Goal: Task Accomplishment & Management: Complete application form

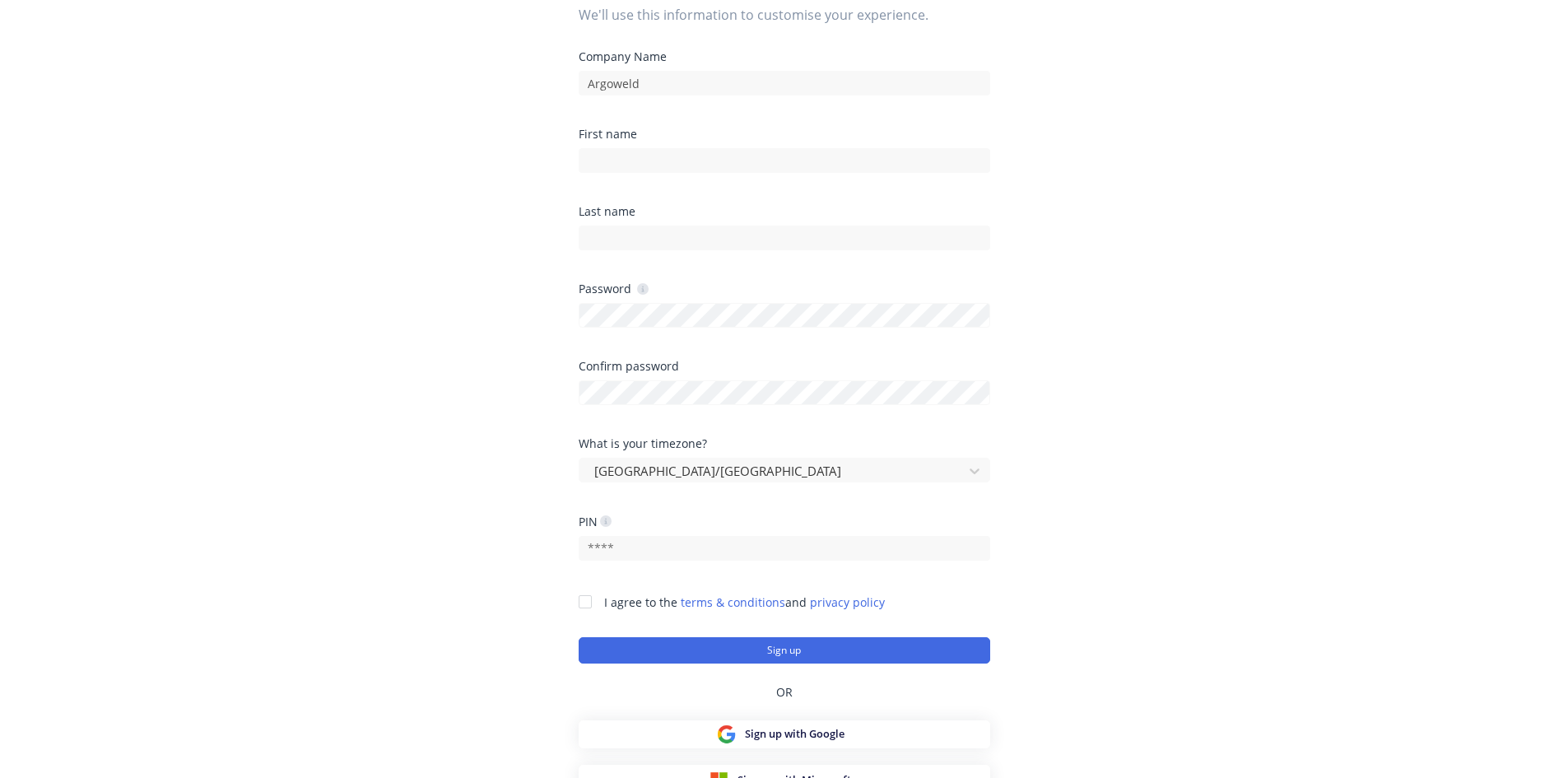
scroll to position [199, 0]
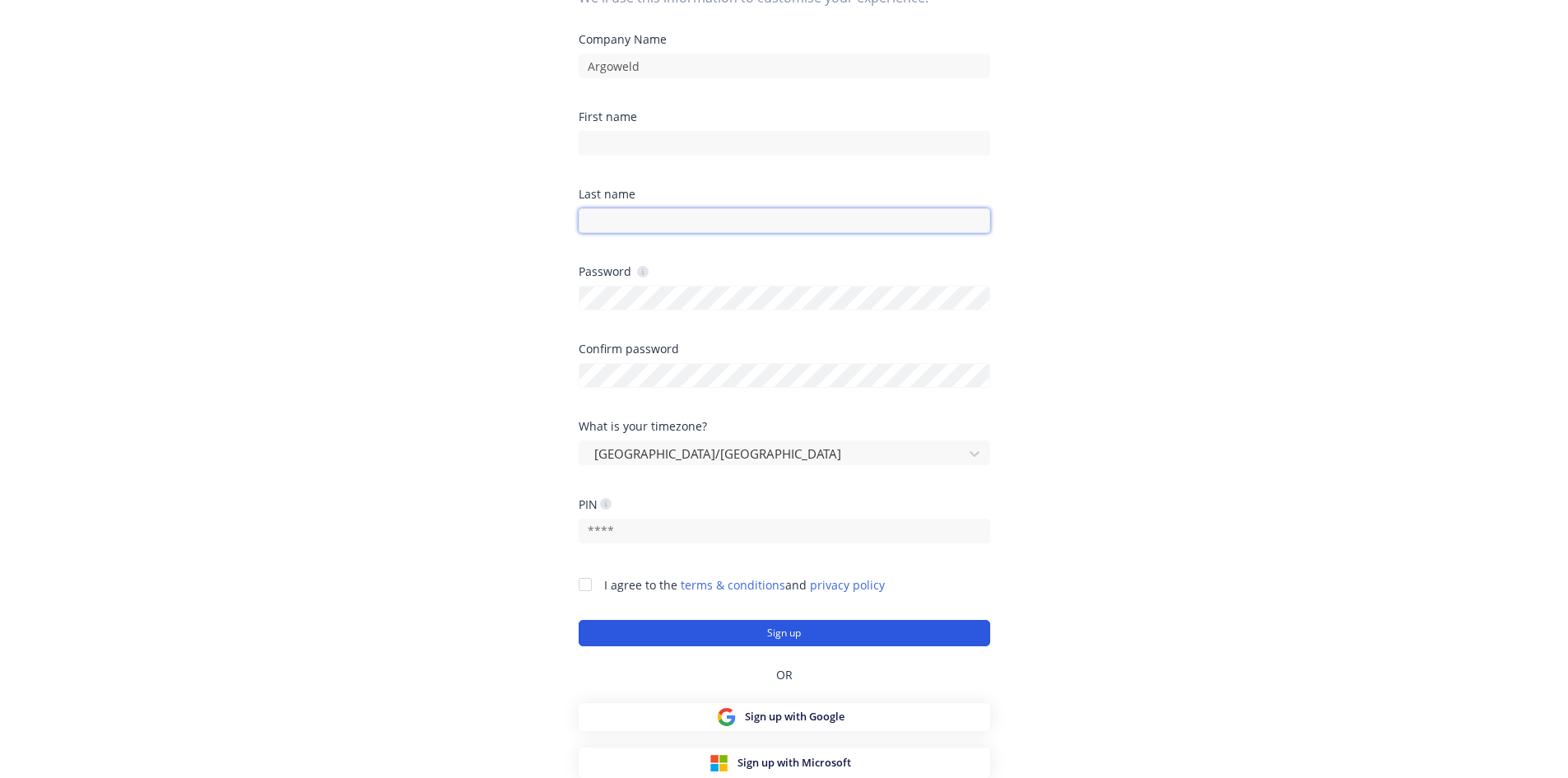
type input "[EMAIL_ADDRESS][DOMAIN_NAME]"
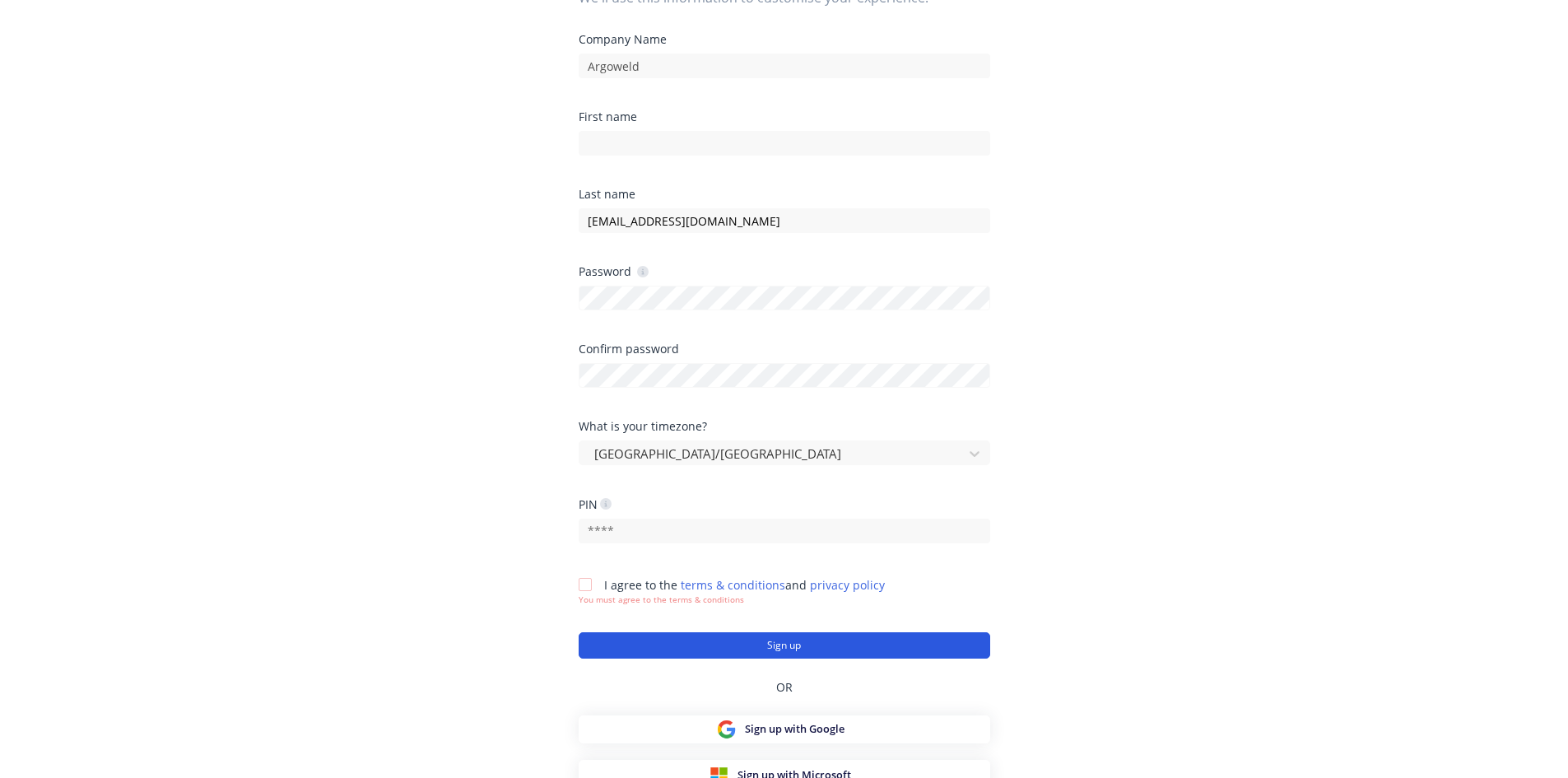
click at [785, 628] on form "Company Name Argoweld First name Last name [EMAIL_ADDRESS][DOMAIN_NAME] Passwor…" at bounding box center [784, 345] width 412 height 625
click at [781, 641] on button "Sign up" at bounding box center [784, 645] width 412 height 27
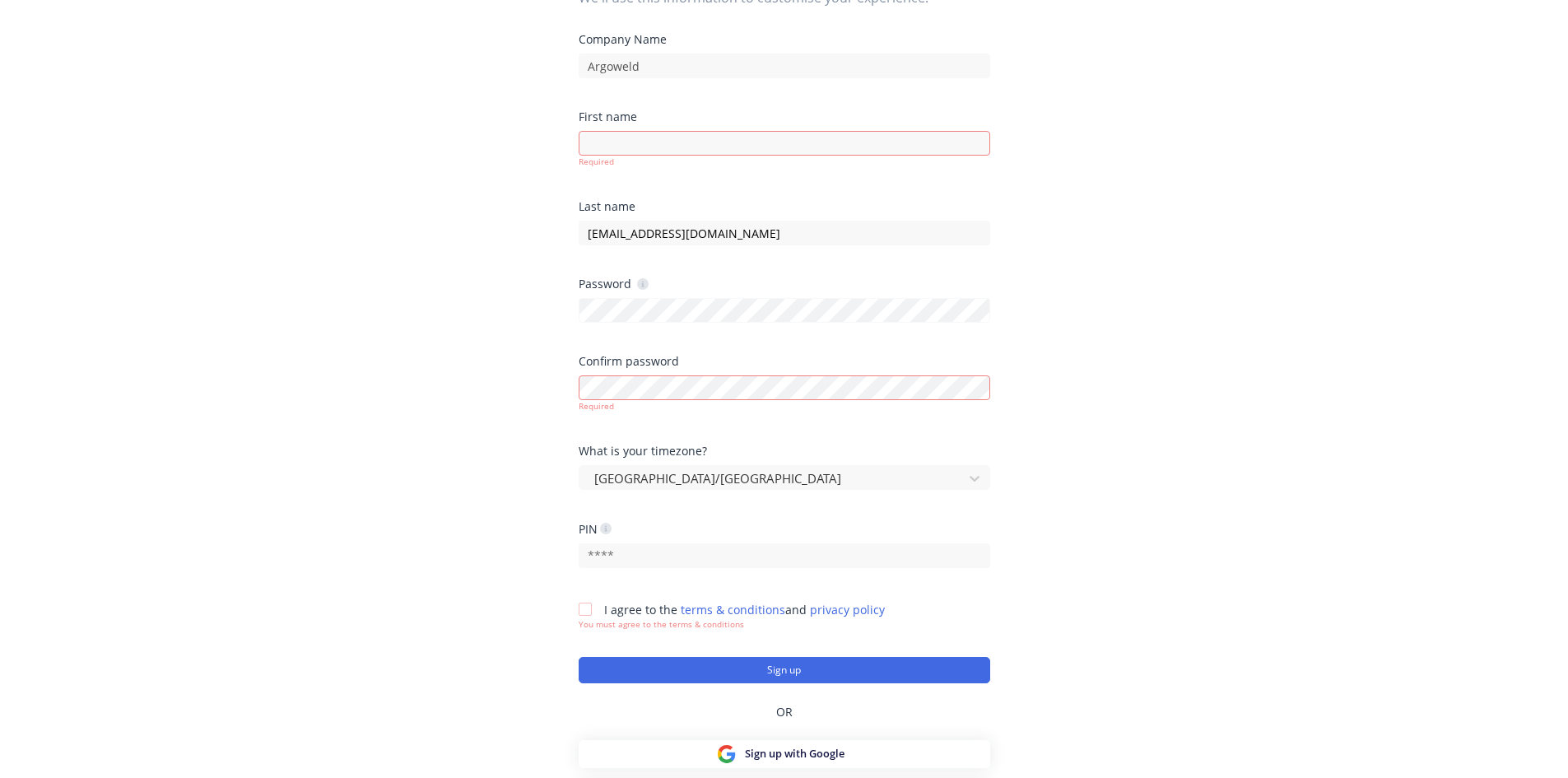
click at [580, 608] on div at bounding box center [585, 609] width 33 height 33
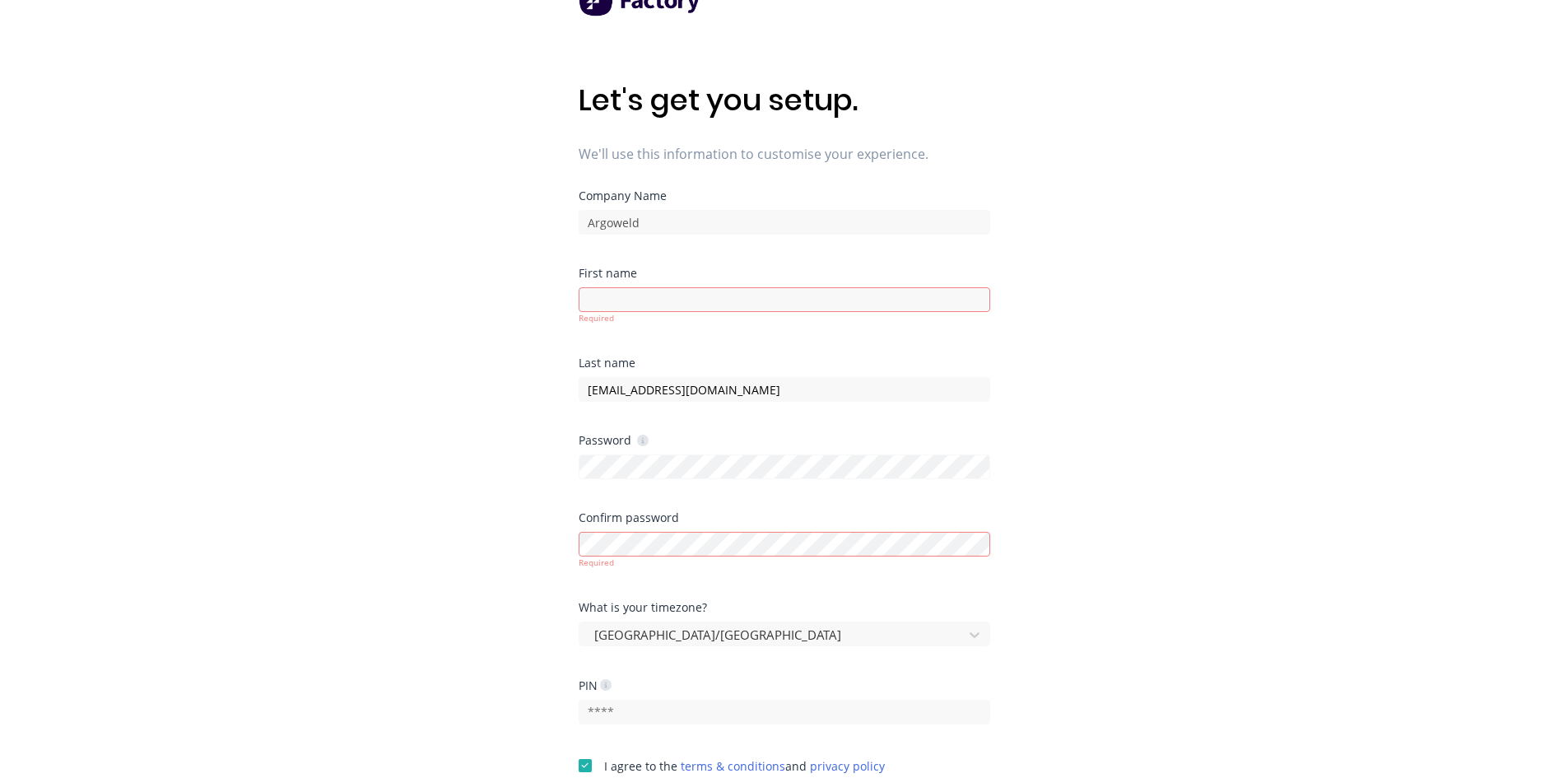
scroll to position [82, 0]
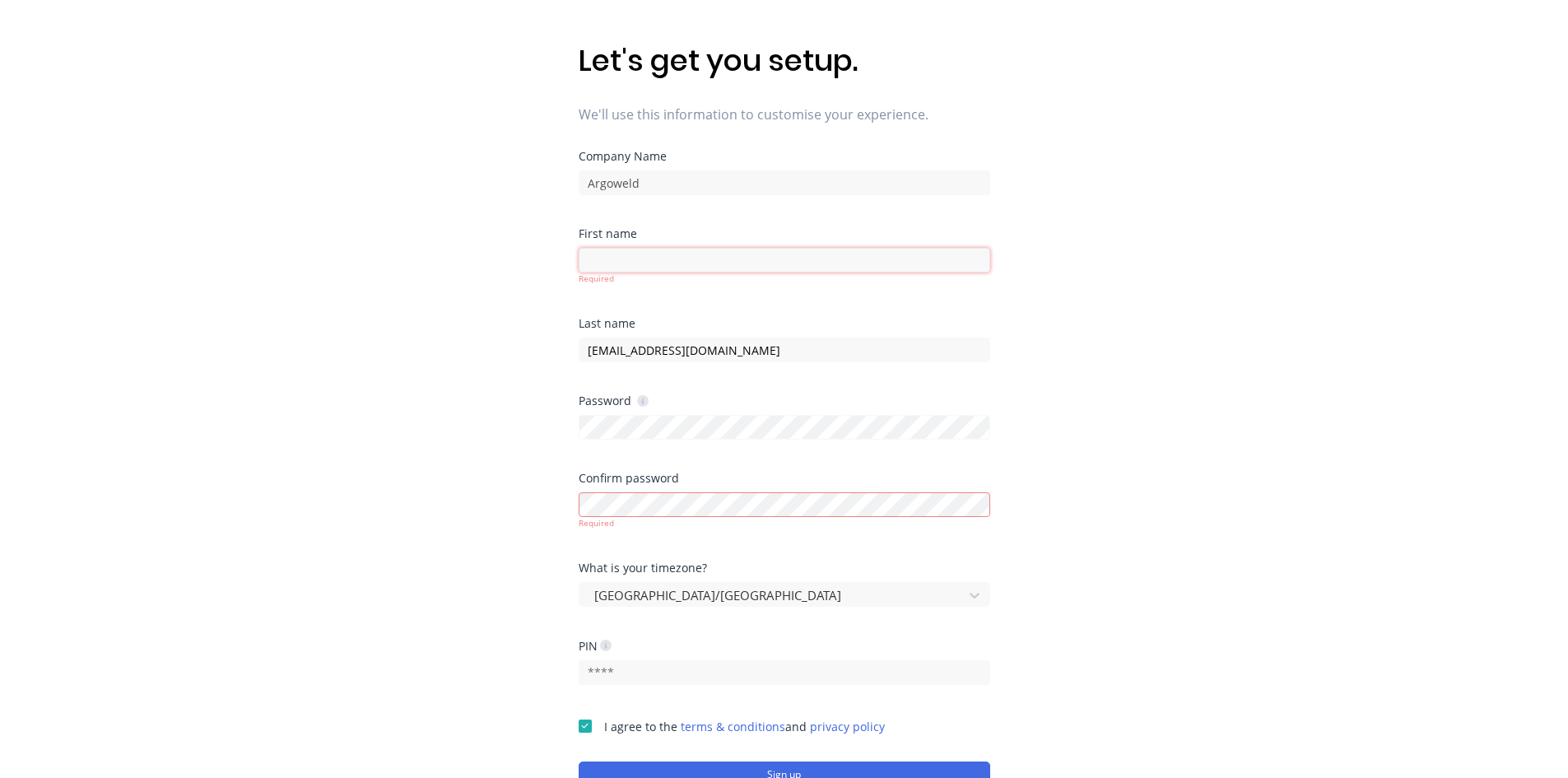
click at [636, 257] on input at bounding box center [784, 259] width 412 height 25
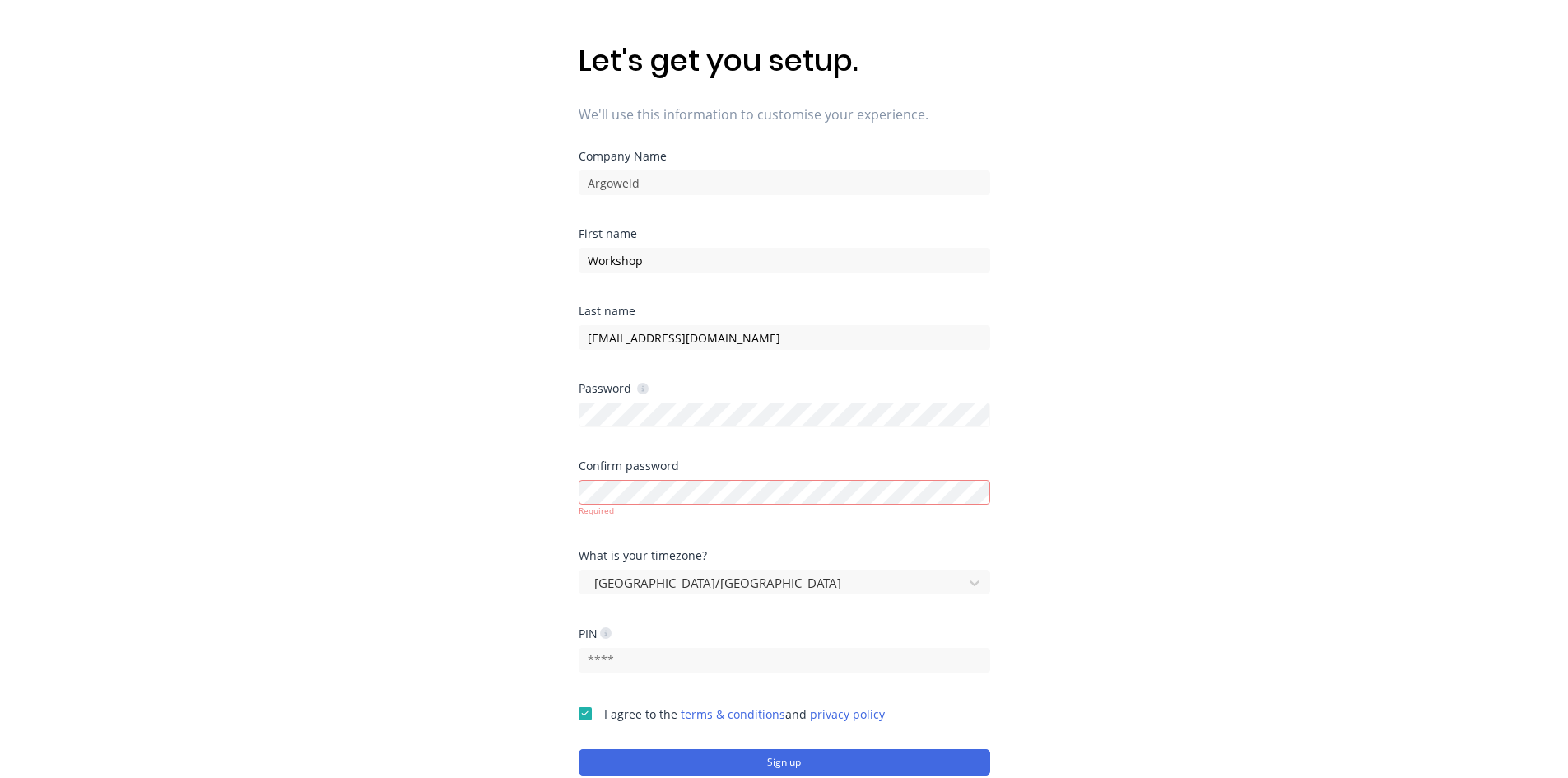
click at [1143, 500] on div "Let's get you setup. We'll use this information to customise your experience. C…" at bounding box center [784, 340] width 1568 height 844
click at [1047, 471] on div "Let's get you setup. We'll use this information to customise your experience. C…" at bounding box center [784, 340] width 1568 height 844
click at [557, 426] on div "Let's get you setup. We'll use this information to customise your experience. C…" at bounding box center [784, 340] width 1568 height 844
drag, startPoint x: 585, startPoint y: 429, endPoint x: 700, endPoint y: 438, distance: 115.4
click at [700, 438] on div "Password" at bounding box center [784, 422] width 412 height 77
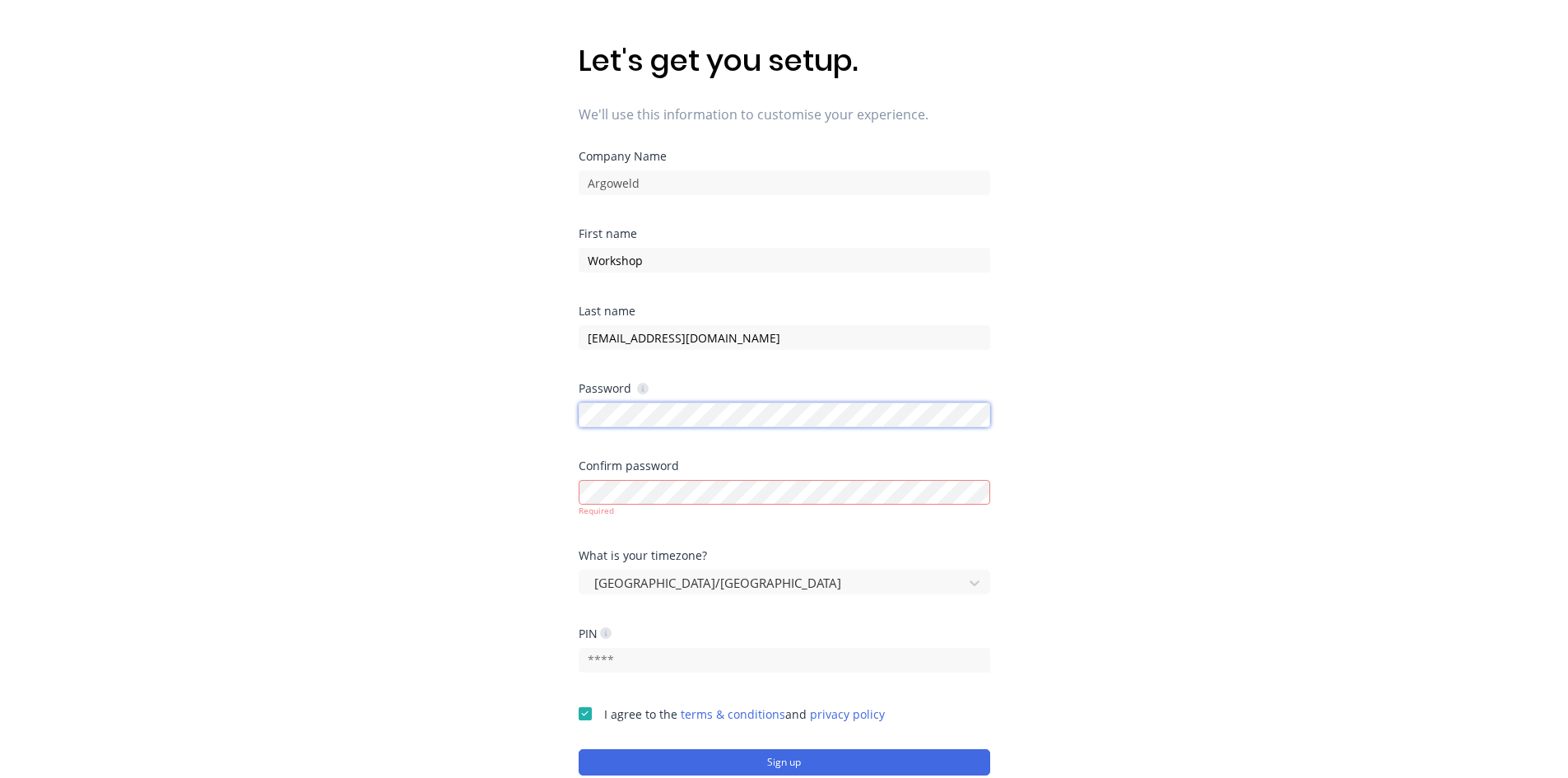
click at [572, 414] on div "Let's get you setup. We'll use this information to customise your experience. C…" at bounding box center [784, 340] width 1568 height 844
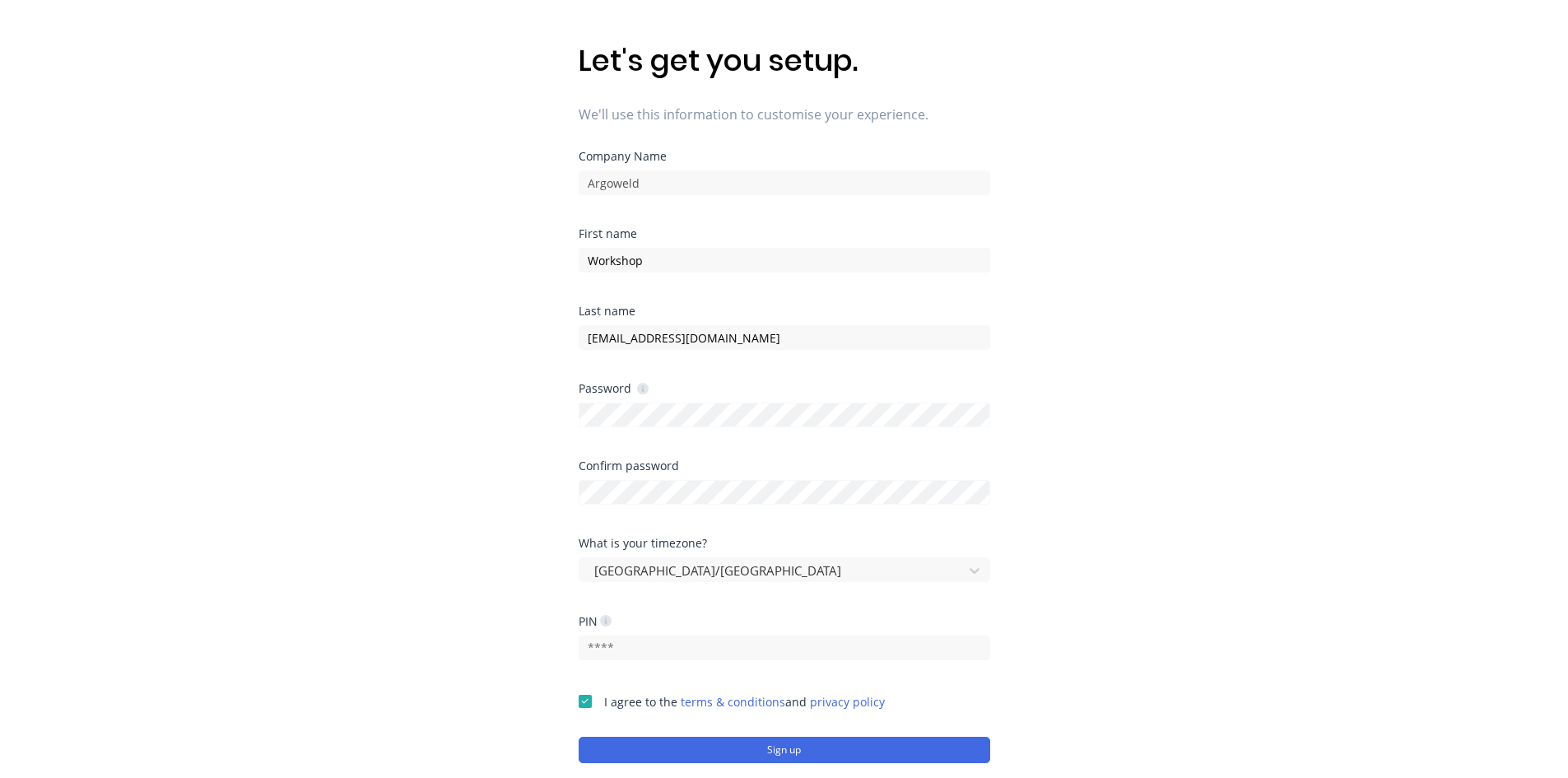
click at [462, 528] on div "Let's get you setup. We'll use this information to customise your experience. C…" at bounding box center [784, 340] width 1568 height 844
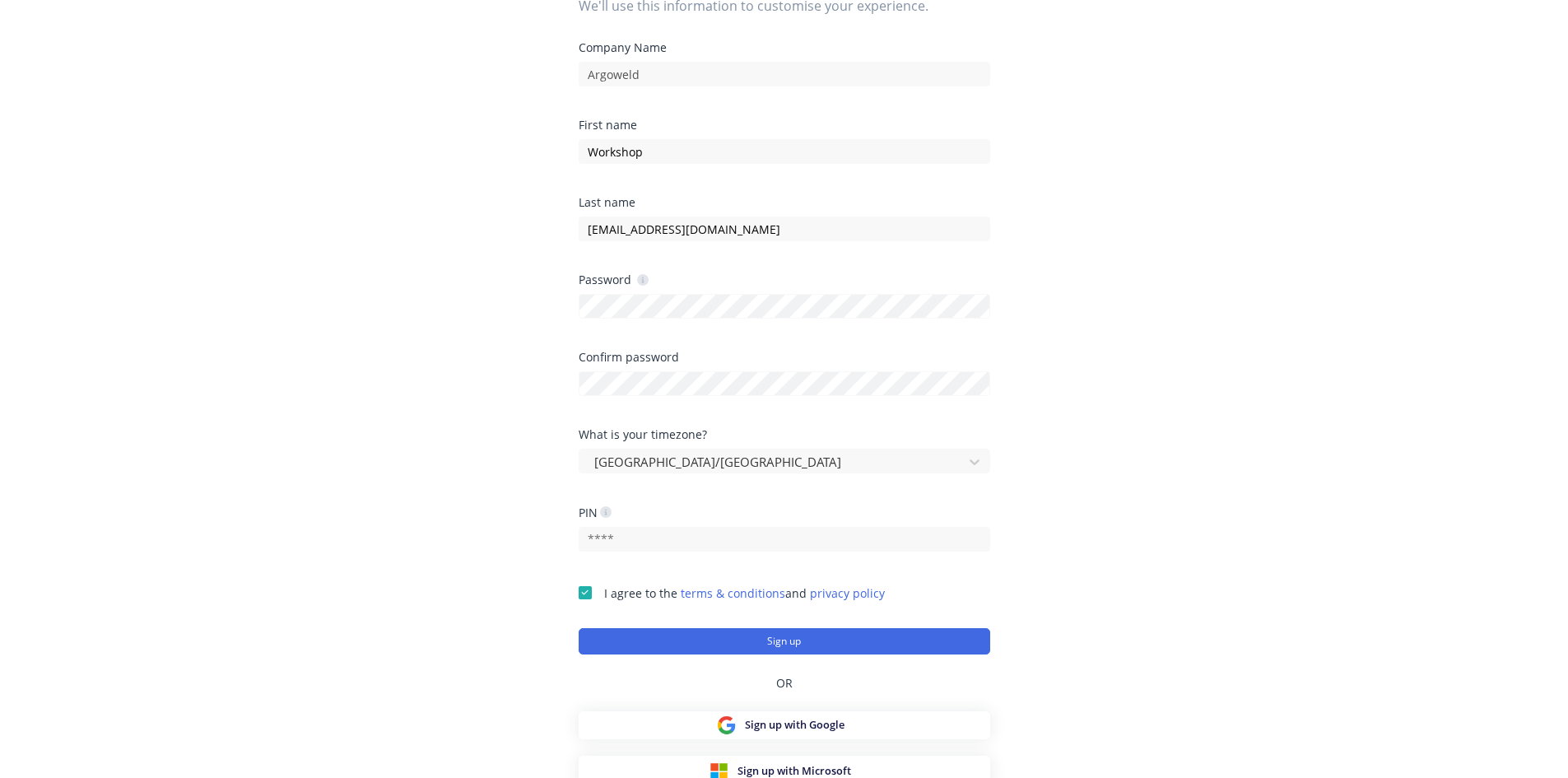
scroll to position [199, 0]
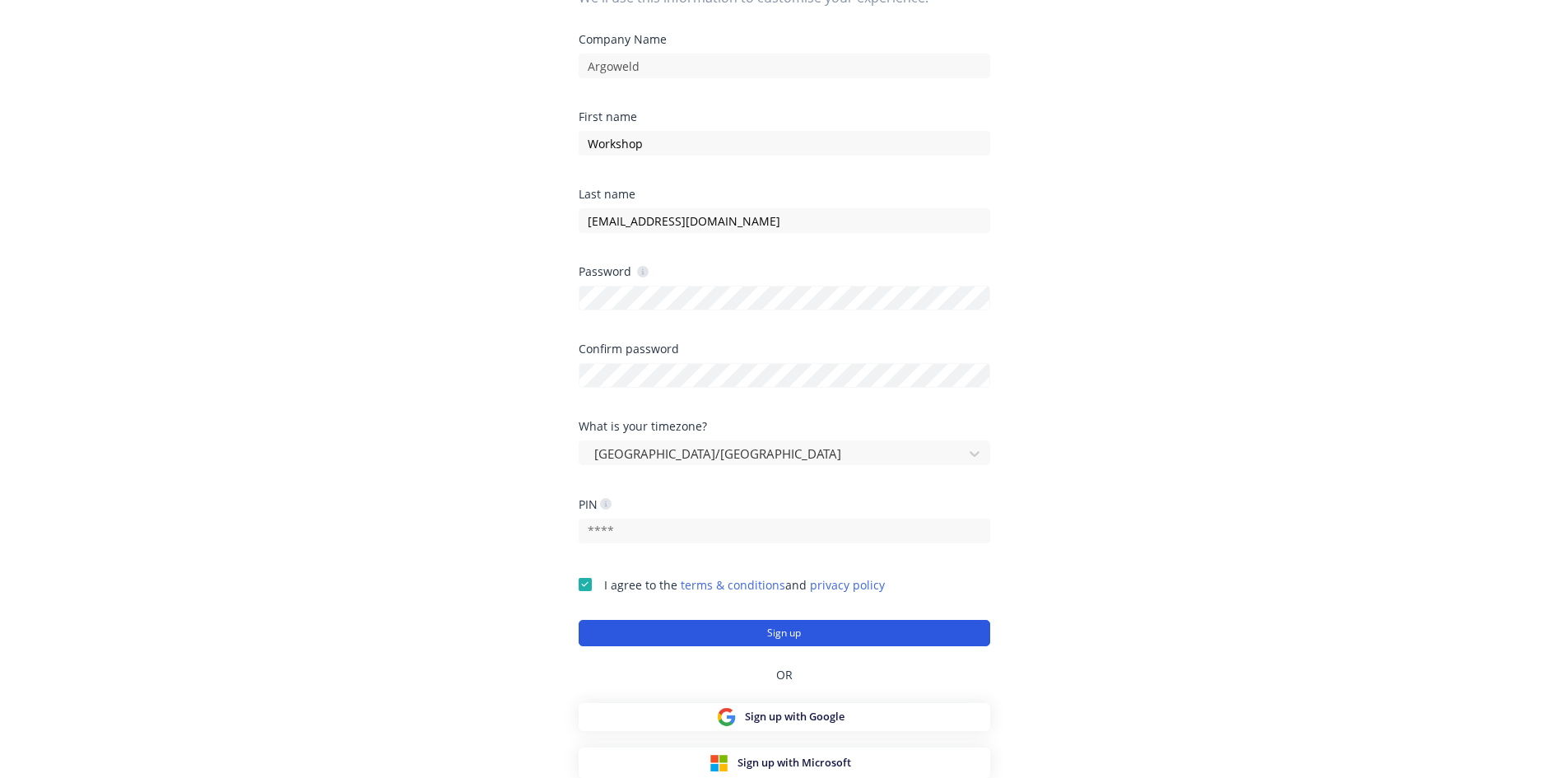
click at [783, 626] on button "Sign up" at bounding box center [784, 632] width 412 height 27
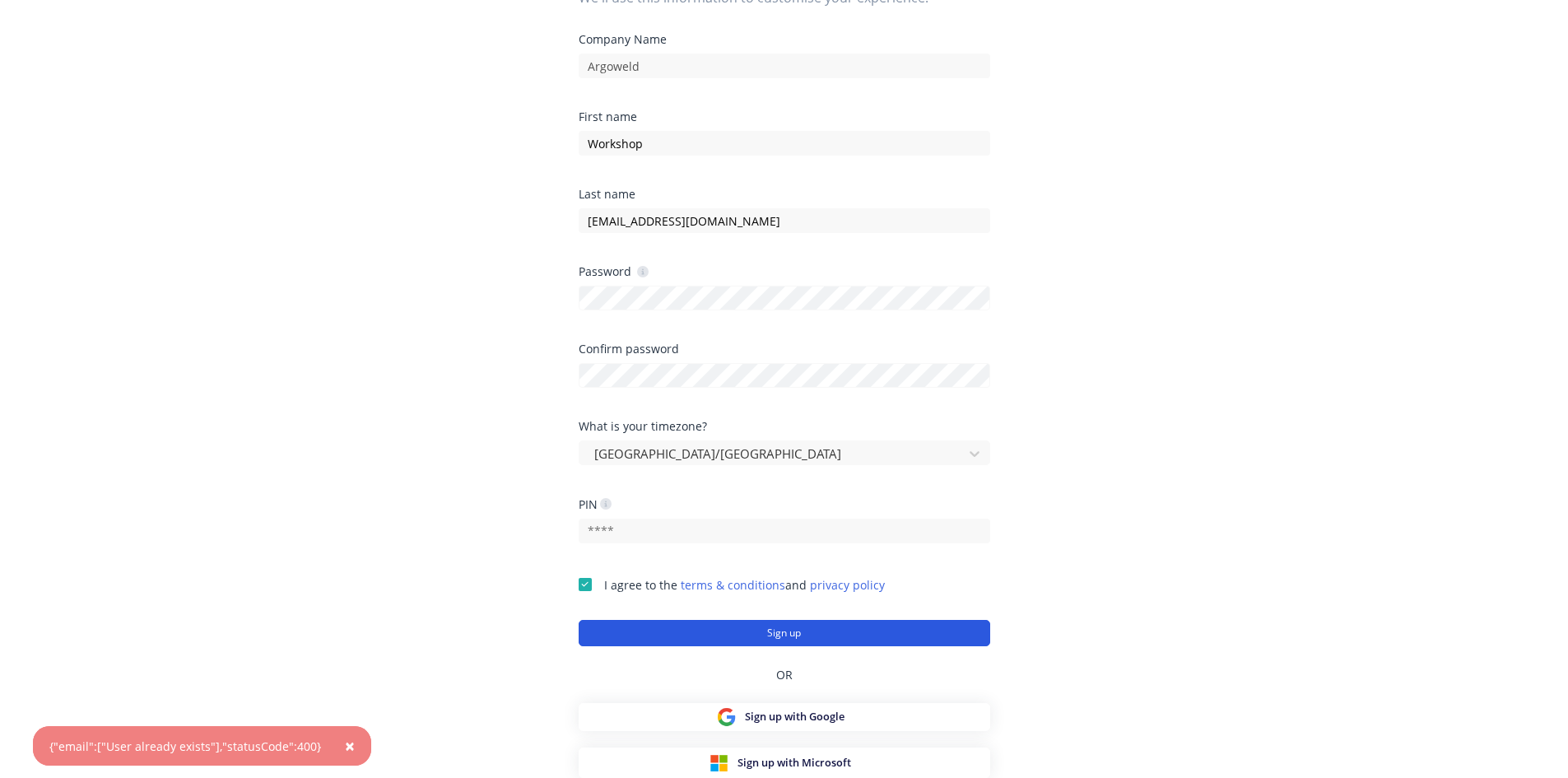
click at [790, 629] on button "Sign up" at bounding box center [784, 632] width 412 height 27
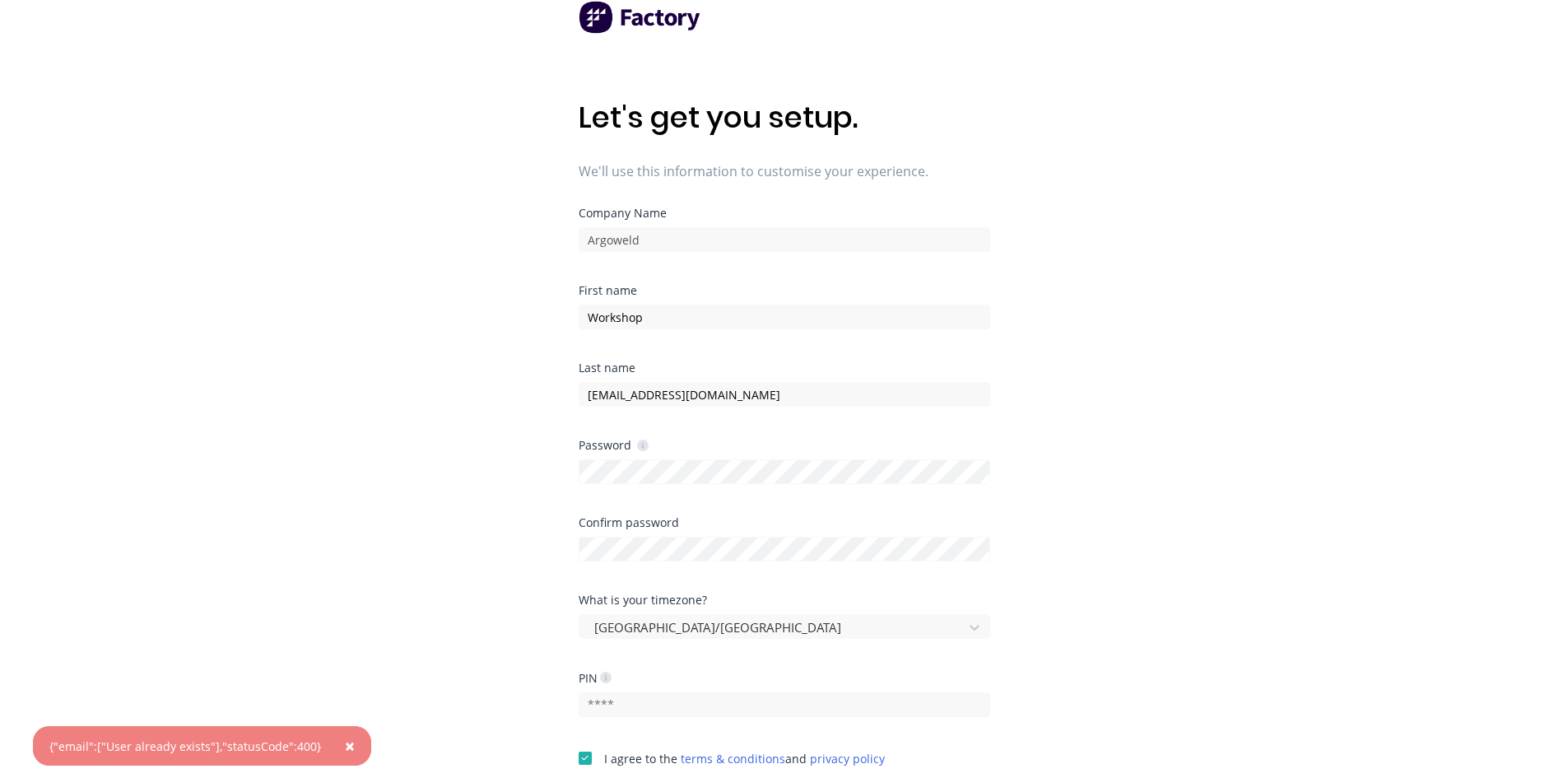
scroll to position [0, 0]
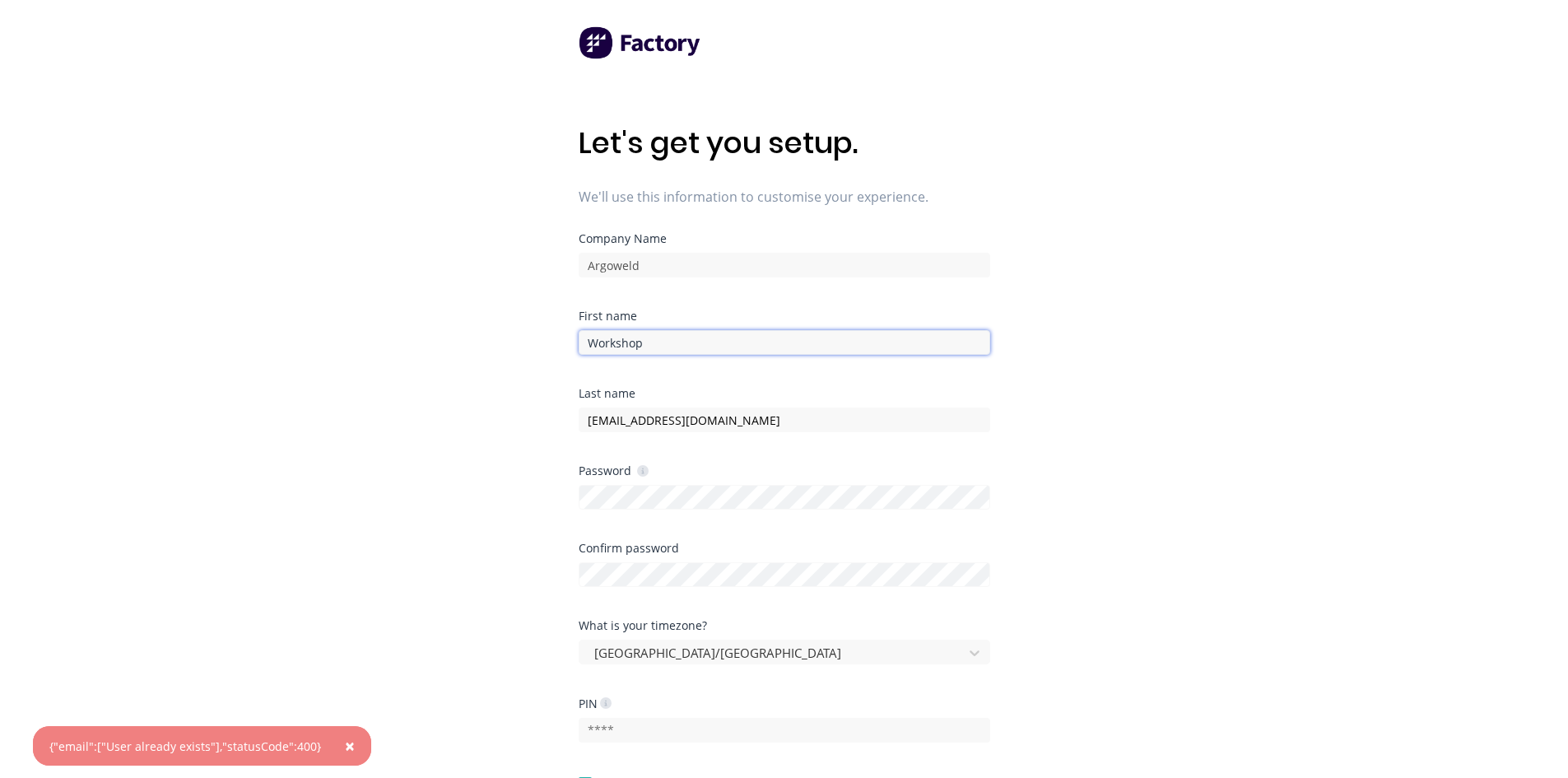
click at [654, 349] on input "Workshop" at bounding box center [784, 342] width 412 height 25
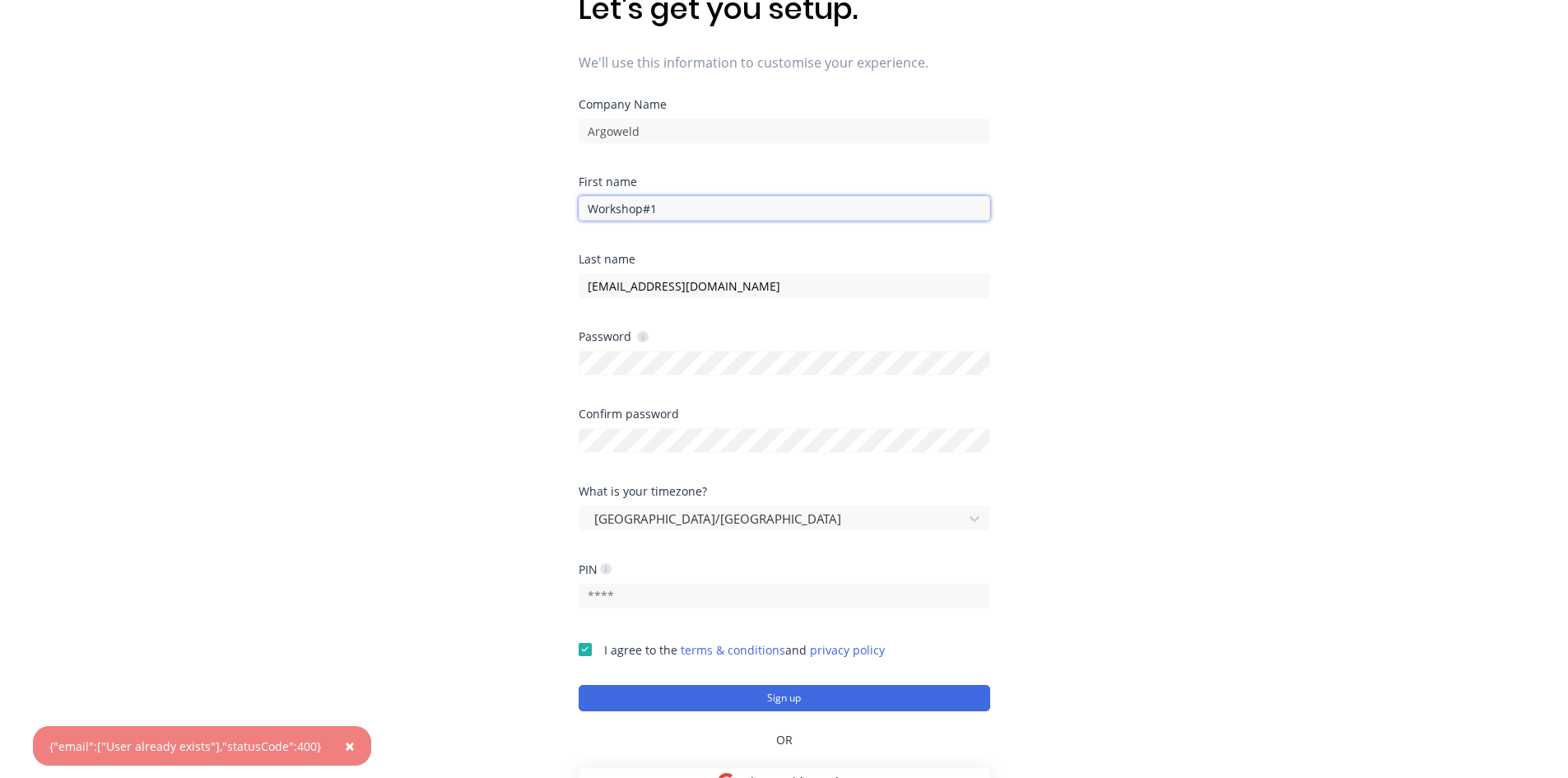
scroll to position [199, 0]
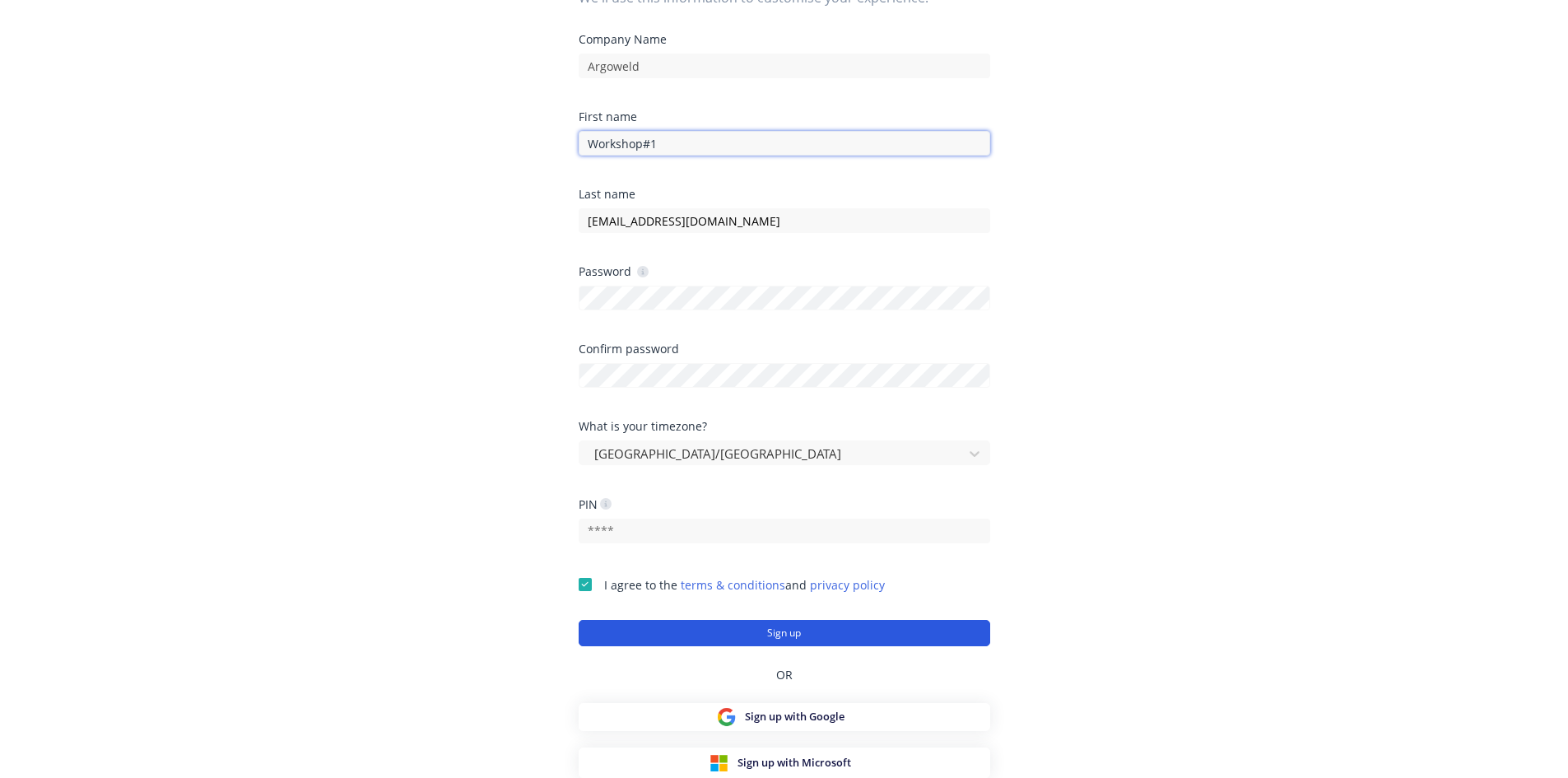
type input "Workshop#1"
click at [785, 623] on button "Sign up" at bounding box center [784, 632] width 412 height 27
click at [789, 631] on button "Sign up" at bounding box center [784, 632] width 412 height 27
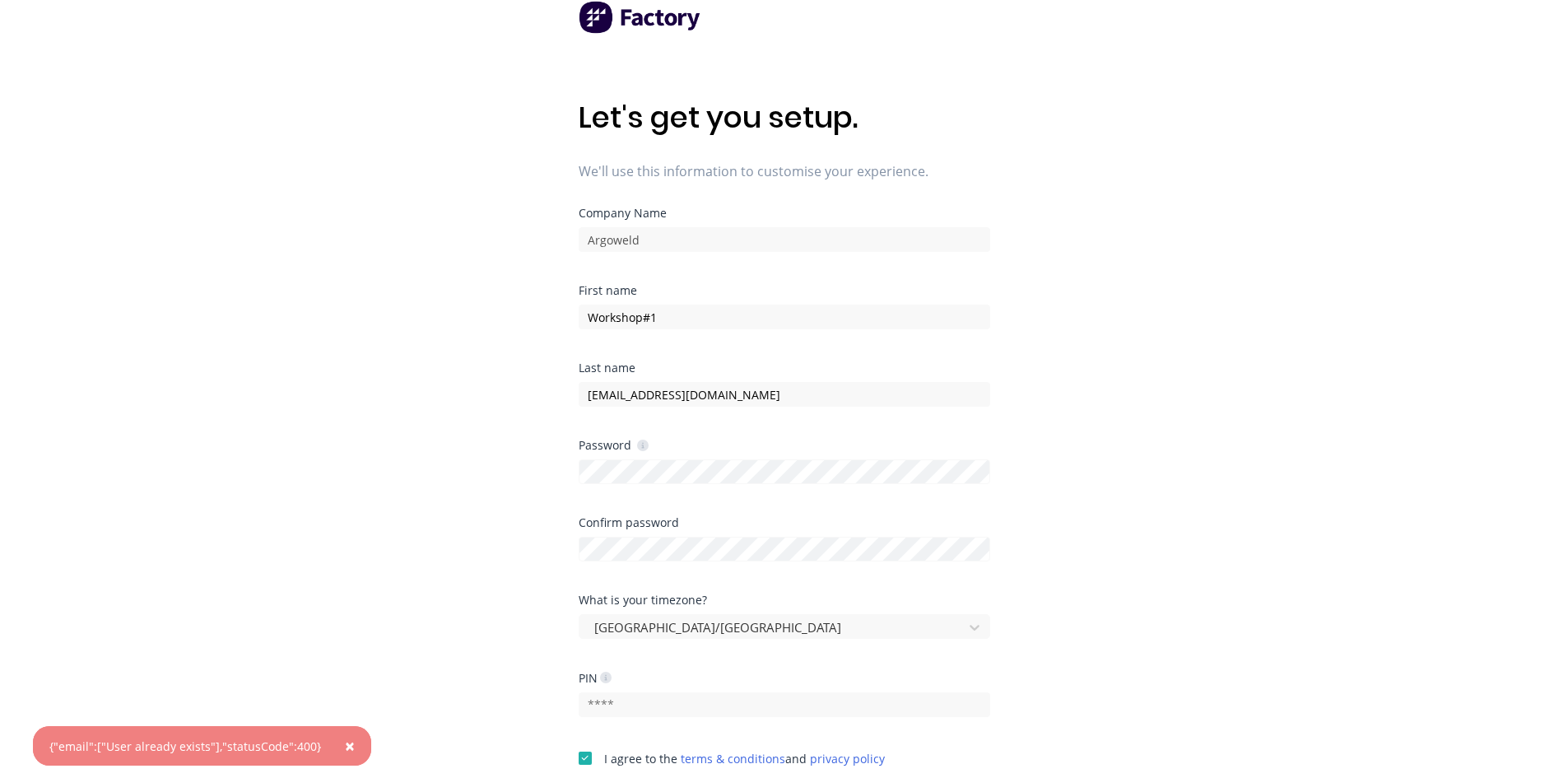
scroll to position [0, 0]
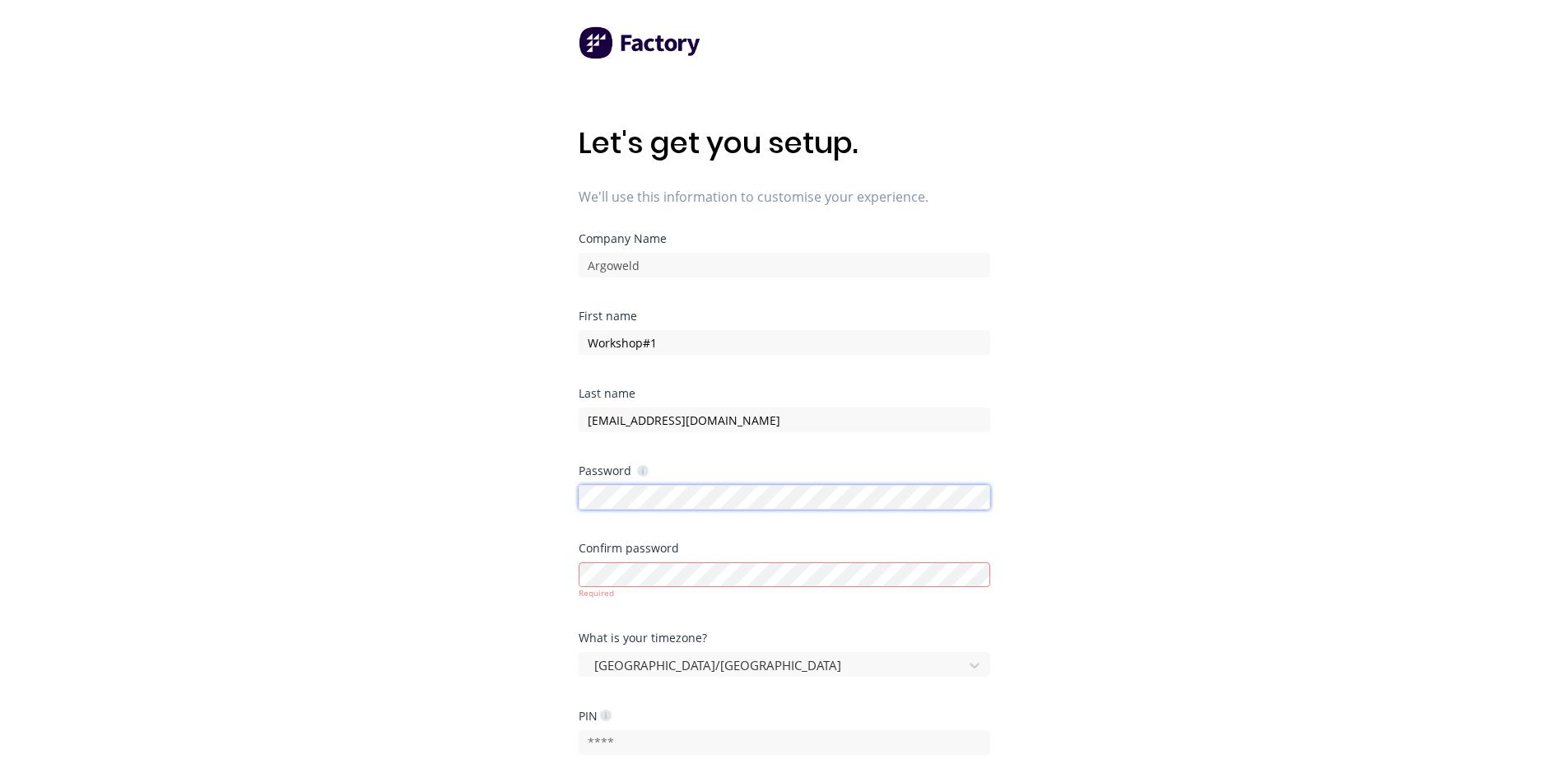
click at [577, 501] on div "Let's get you setup. We'll use this information to customise your experience. C…" at bounding box center [784, 422] width 1568 height 844
click at [605, 577] on form "Company Name Argoweld First name Workshop#1 Last name [EMAIL_ADDRESS][DOMAIN_NA…" at bounding box center [784, 544] width 412 height 625
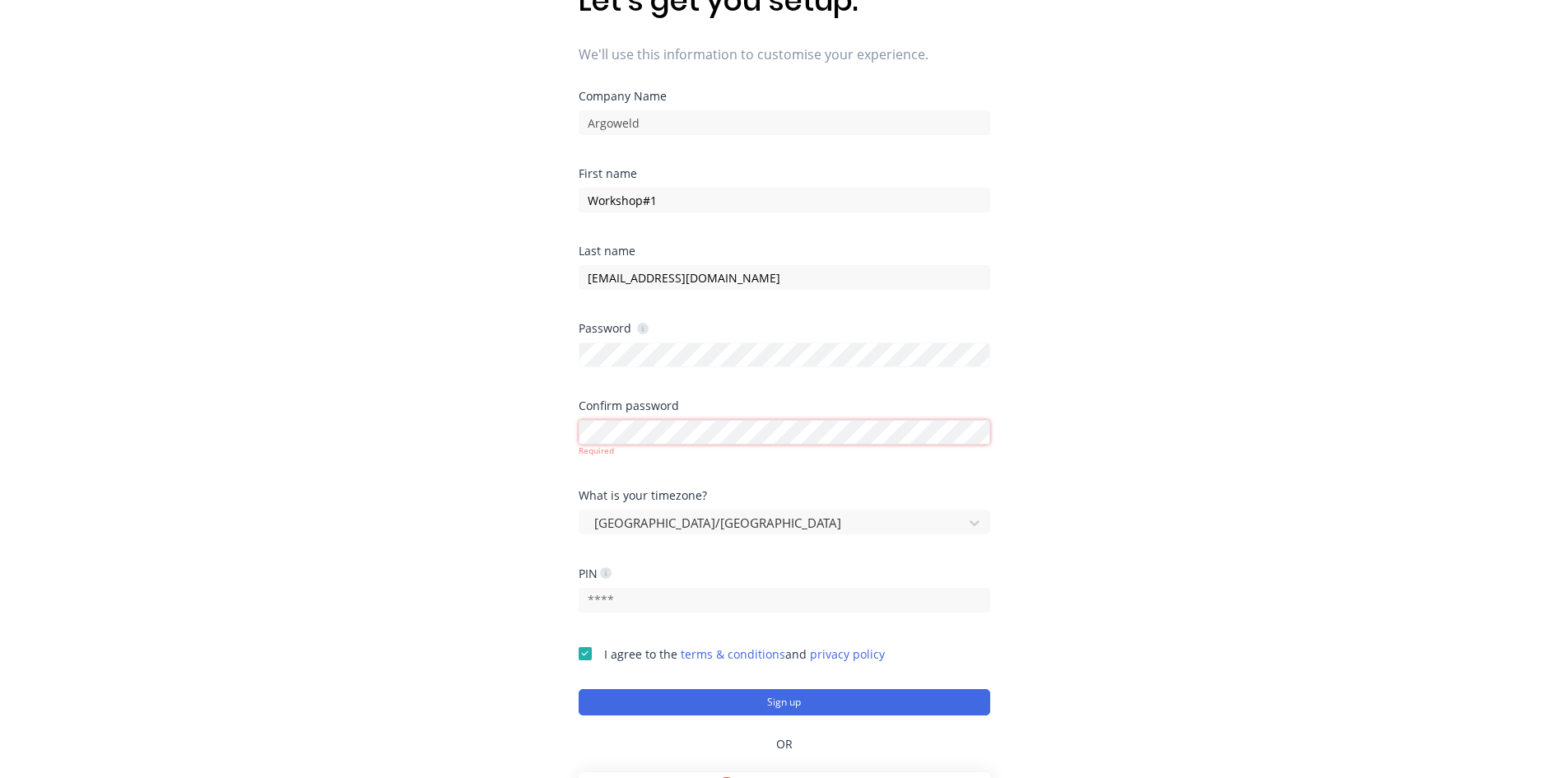
scroll to position [47, 0]
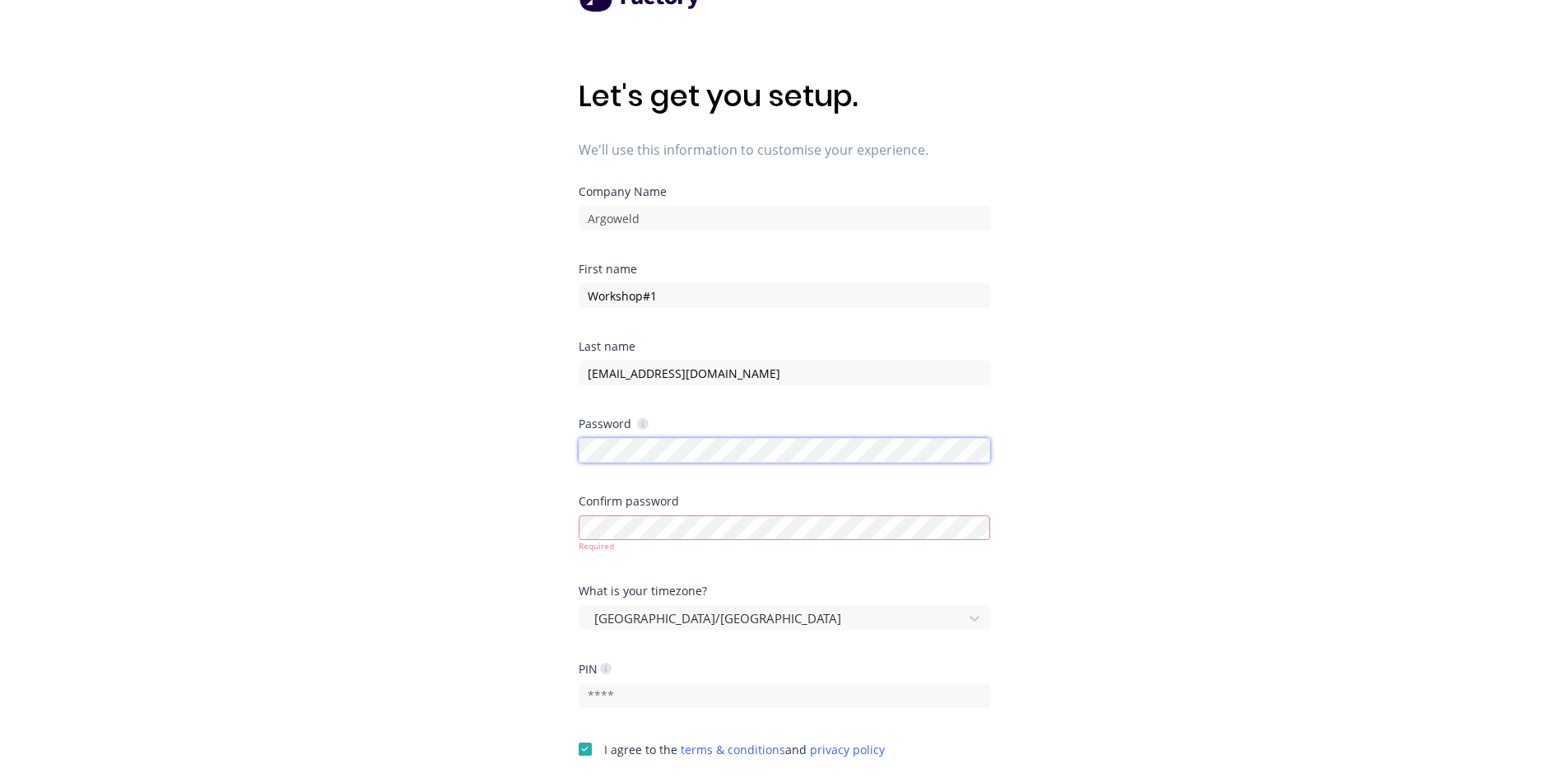
click at [577, 447] on div "Let's get you setup. We'll use this information to customise your experience. C…" at bounding box center [784, 375] width 1568 height 844
drag, startPoint x: 577, startPoint y: 447, endPoint x: 545, endPoint y: 176, distance: 272.9
click at [545, 176] on div "Let's get you setup. We'll use this information to customise your experience. C…" at bounding box center [784, 375] width 1568 height 844
click at [574, 437] on div "Let's get you setup. We'll use this information to customise your experience. C…" at bounding box center [784, 375] width 1568 height 844
click at [560, 527] on div "Let's get you setup. We'll use this information to customise your experience. C…" at bounding box center [784, 375] width 1568 height 844
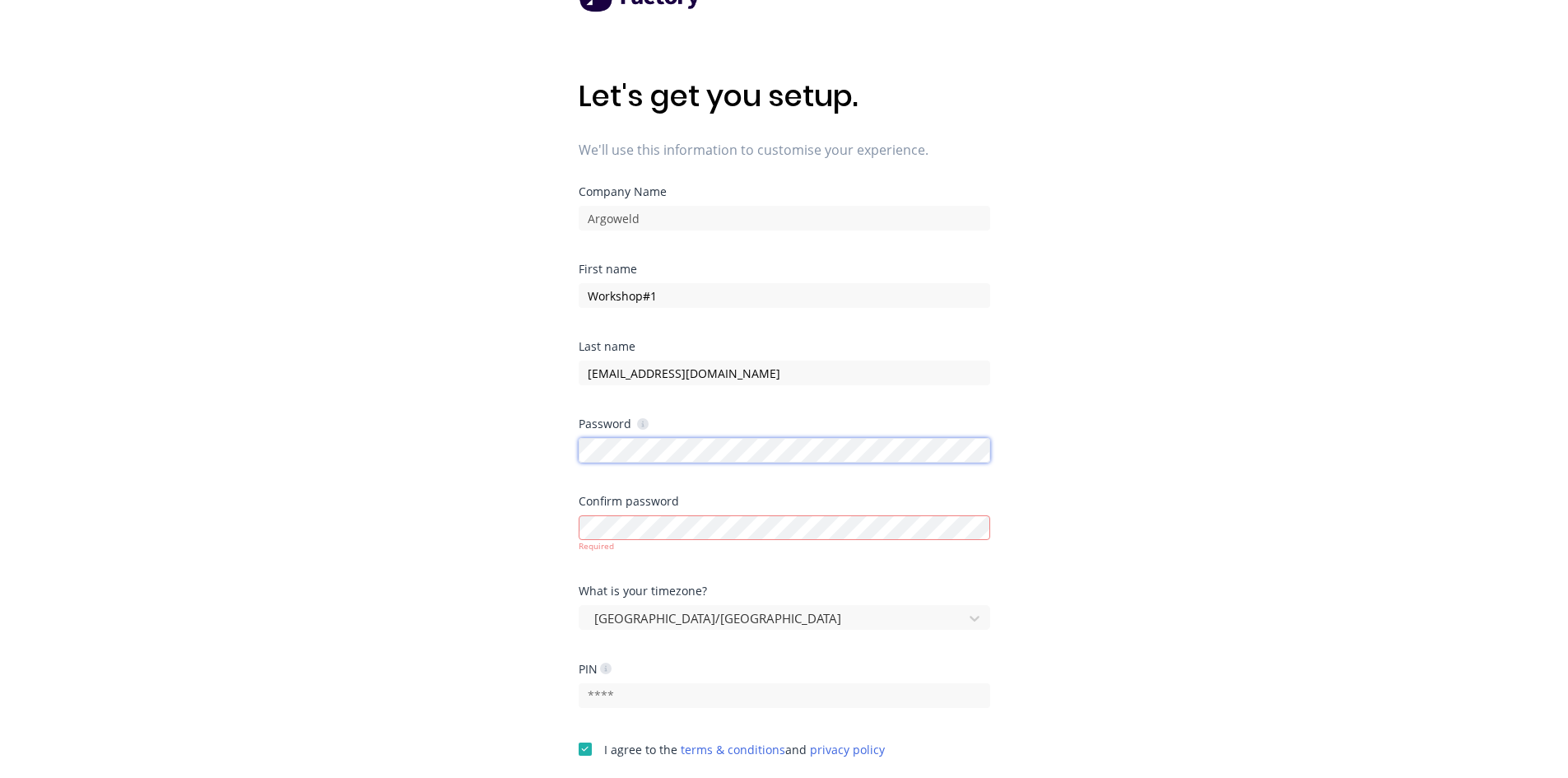
click at [575, 448] on div "Let's get you setup. We'll use this information to customise your experience. C…" at bounding box center [784, 375] width 1568 height 844
click at [575, 526] on div "Let's get you setup. We'll use this information to customise your experience. C…" at bounding box center [784, 375] width 1568 height 844
